Goal: Navigation & Orientation: Find specific page/section

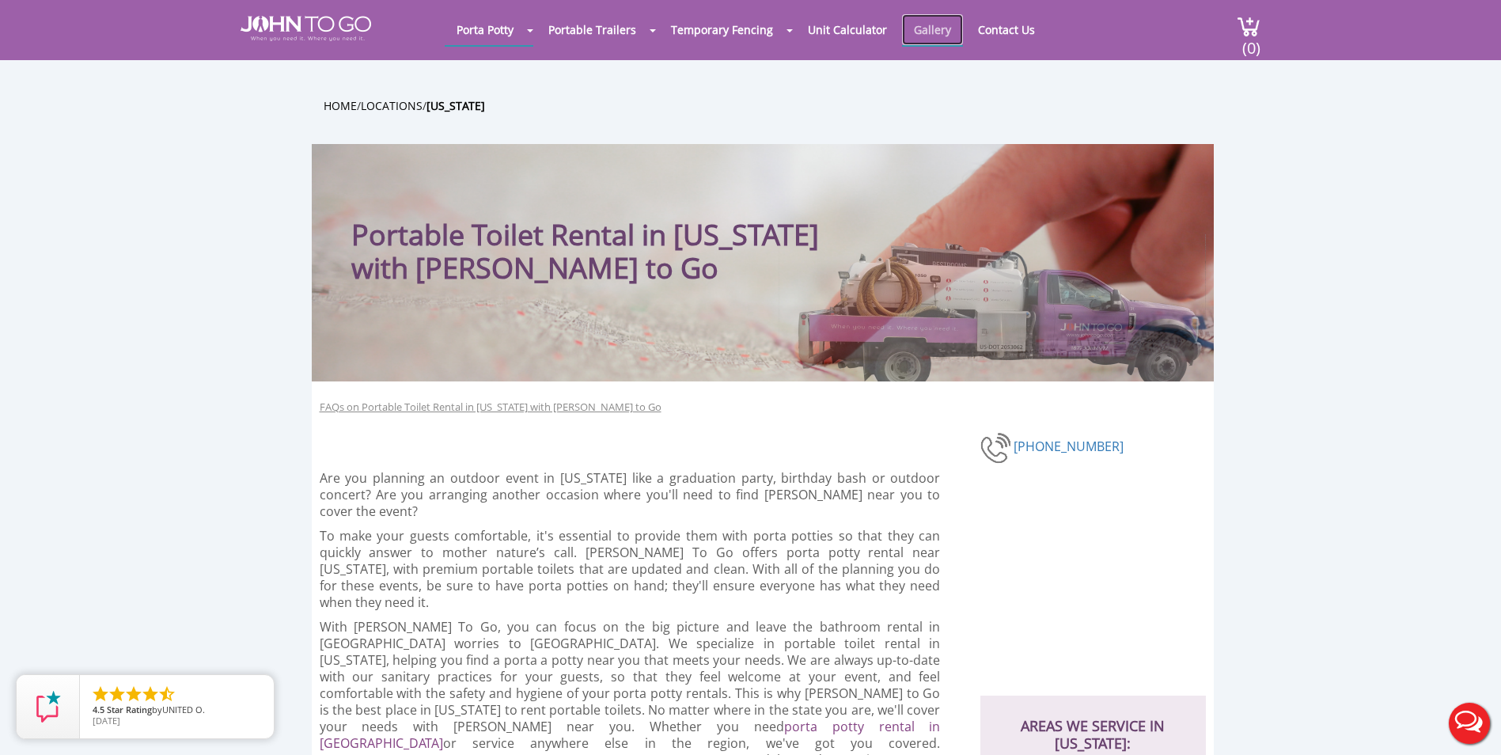
click at [910, 19] on link "Gallery" at bounding box center [932, 29] width 61 height 31
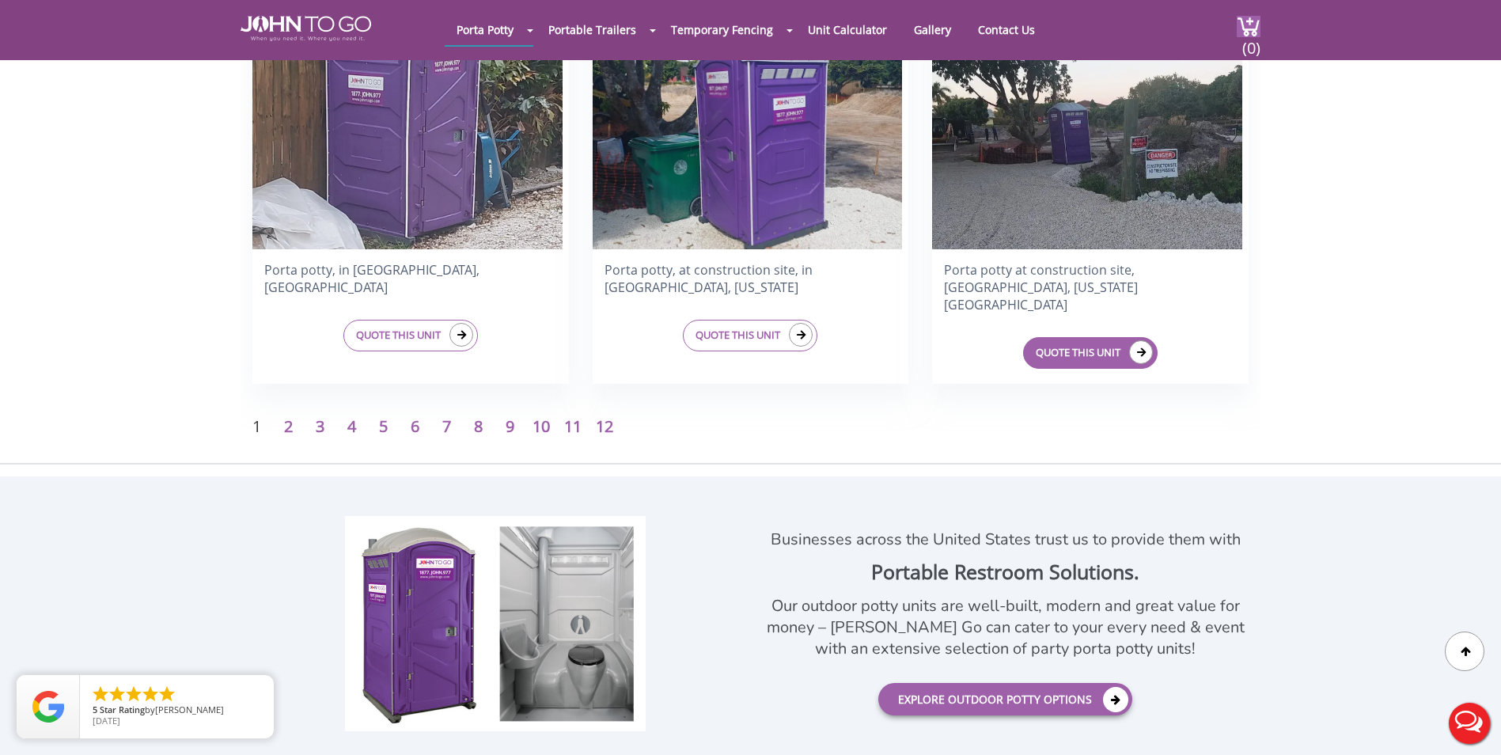
scroll to position [2374, 0]
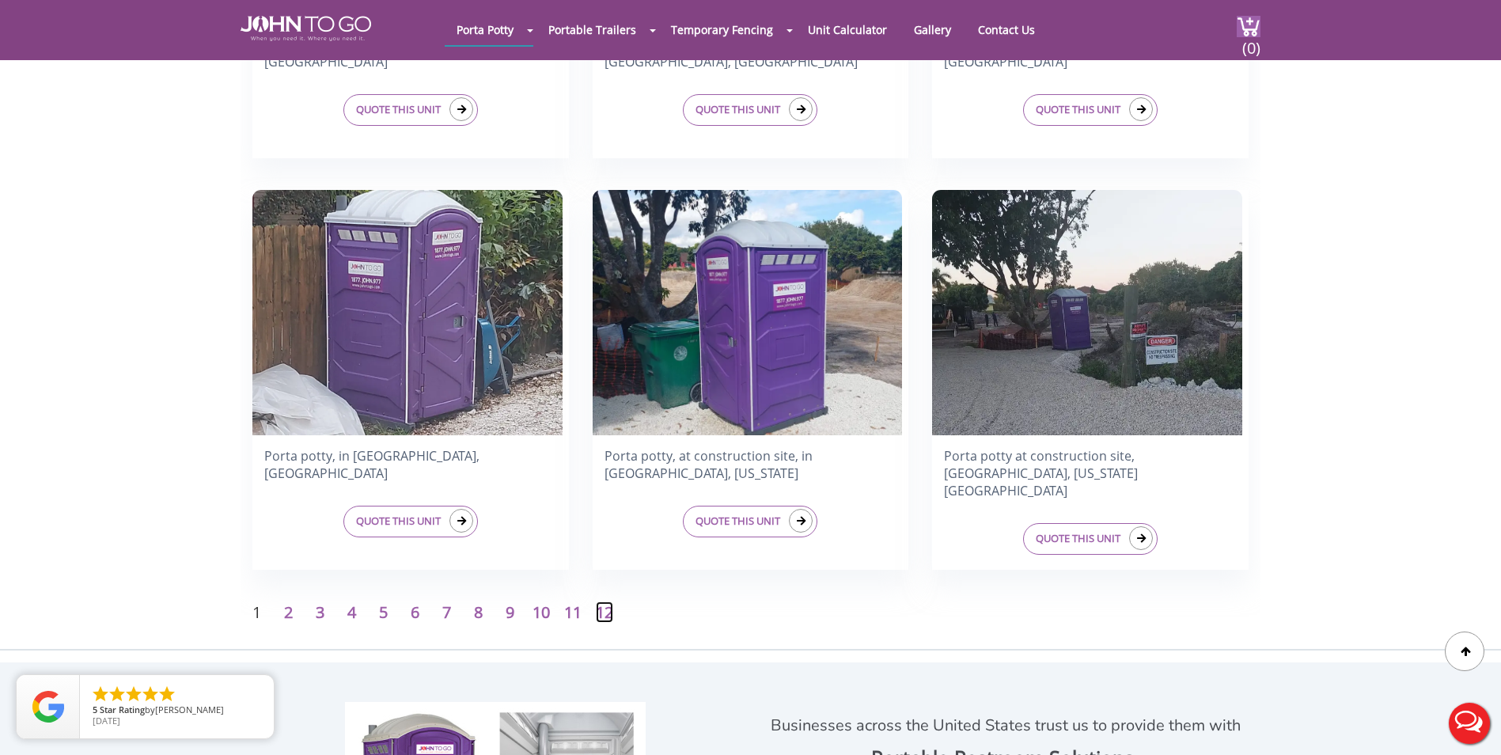
click at [610, 621] on link "12" at bounding box center [604, 611] width 17 height 21
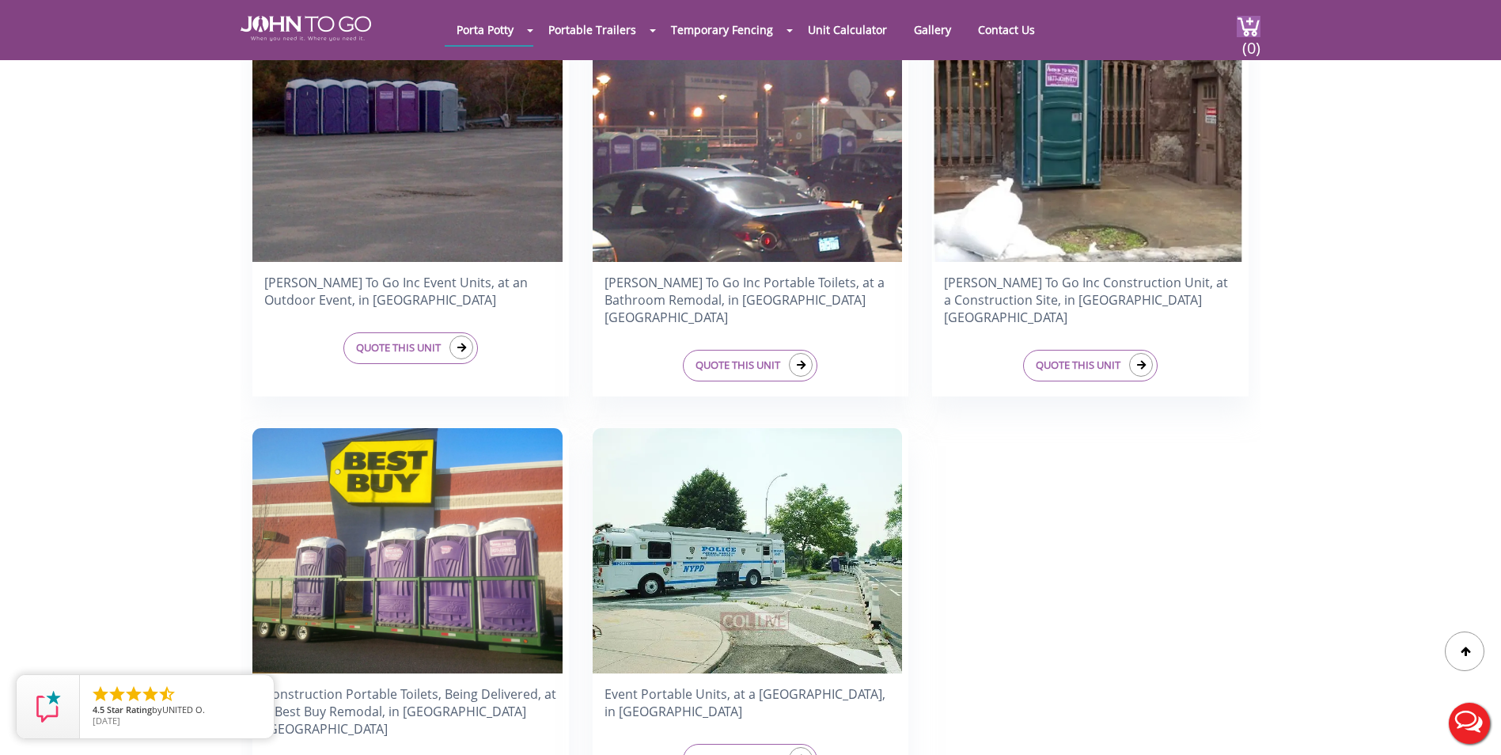
scroll to position [1108, 0]
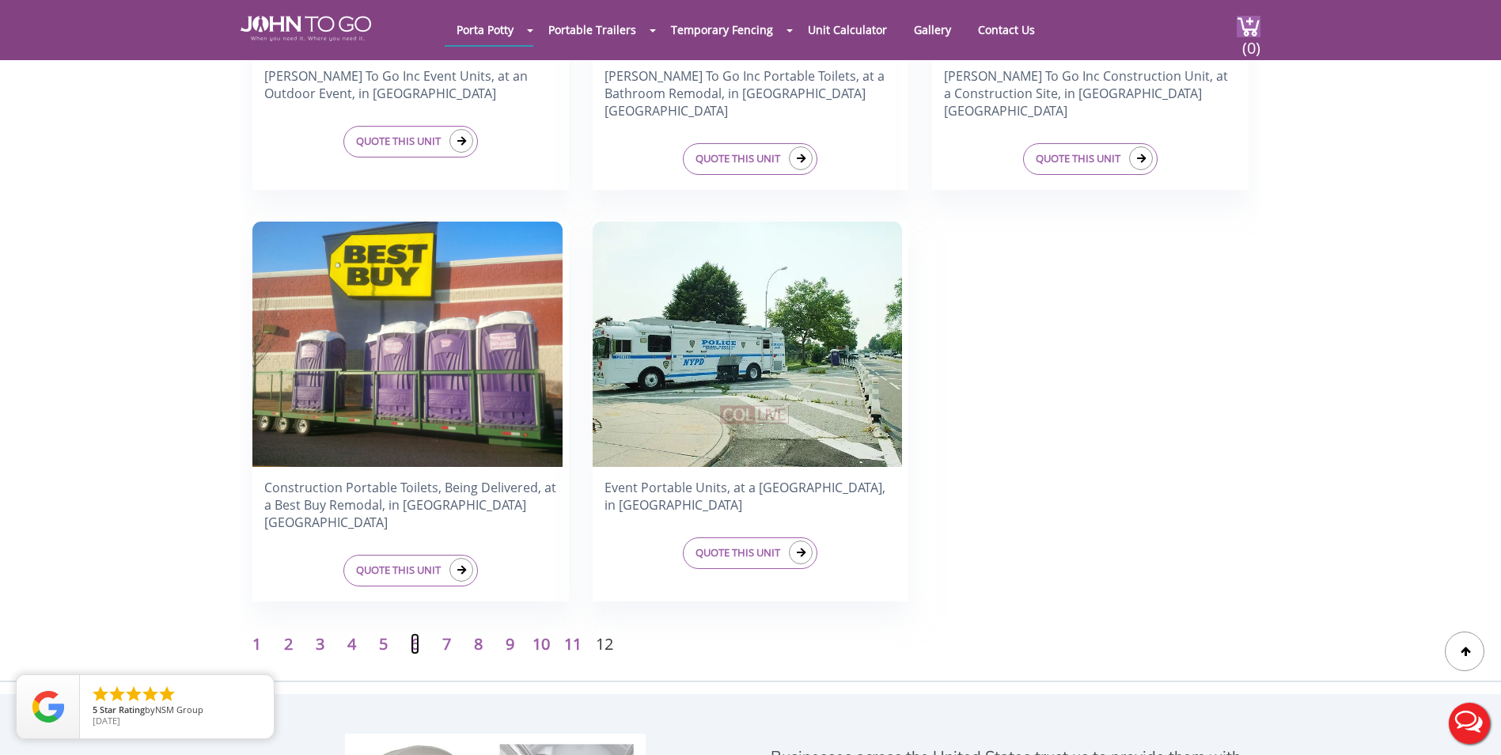
click at [415, 652] on link "6" at bounding box center [415, 643] width 9 height 21
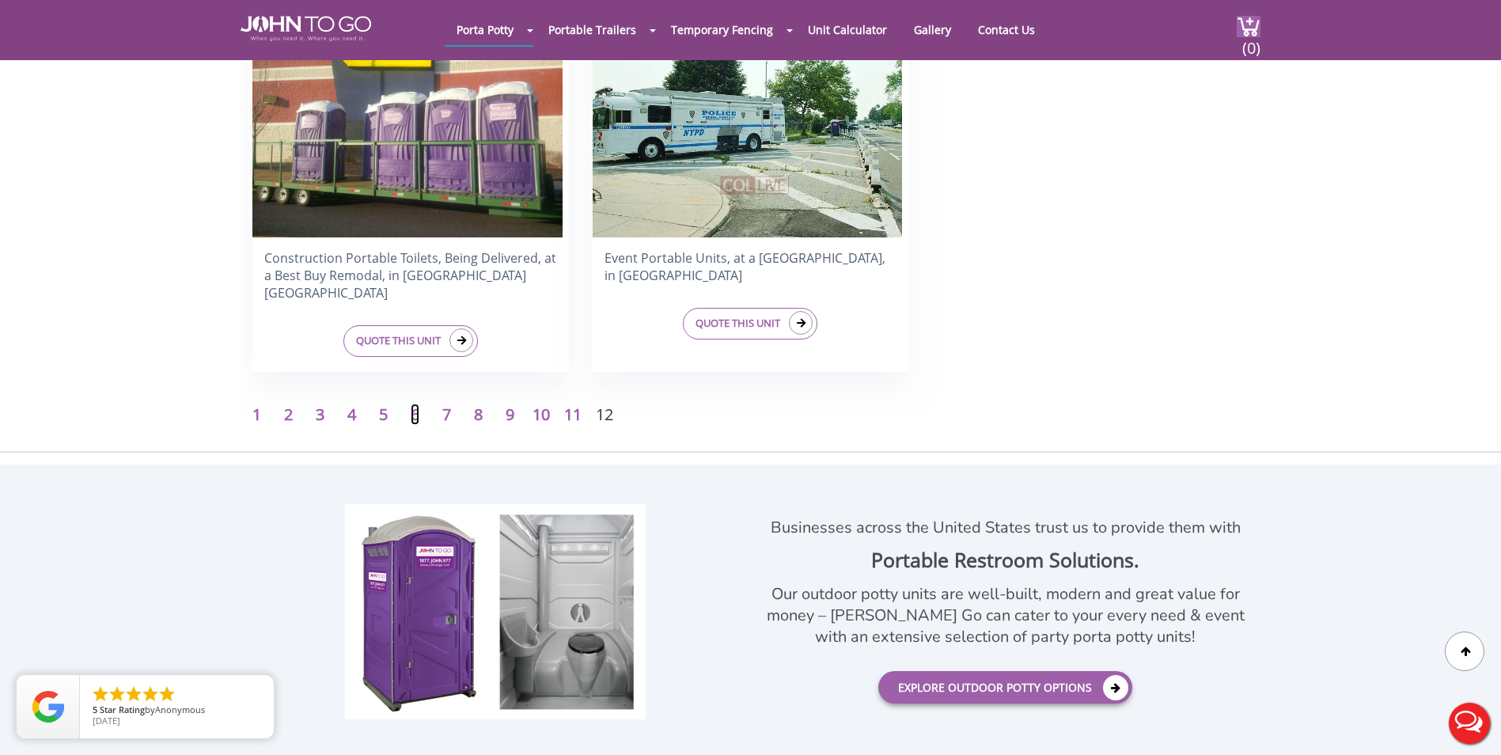
scroll to position [1503, 0]
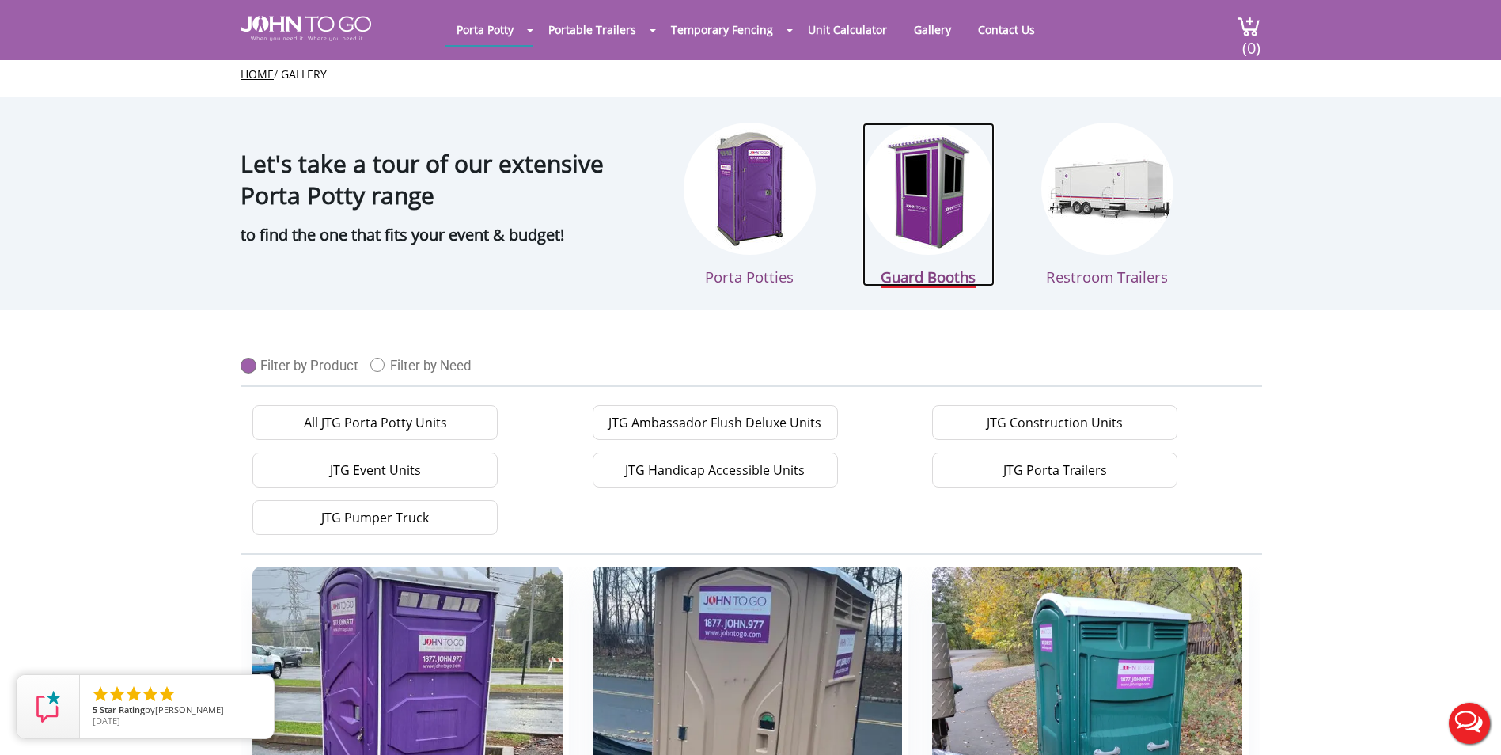
click at [958, 223] on img at bounding box center [929, 189] width 132 height 132
